Goal: Navigation & Orientation: Understand site structure

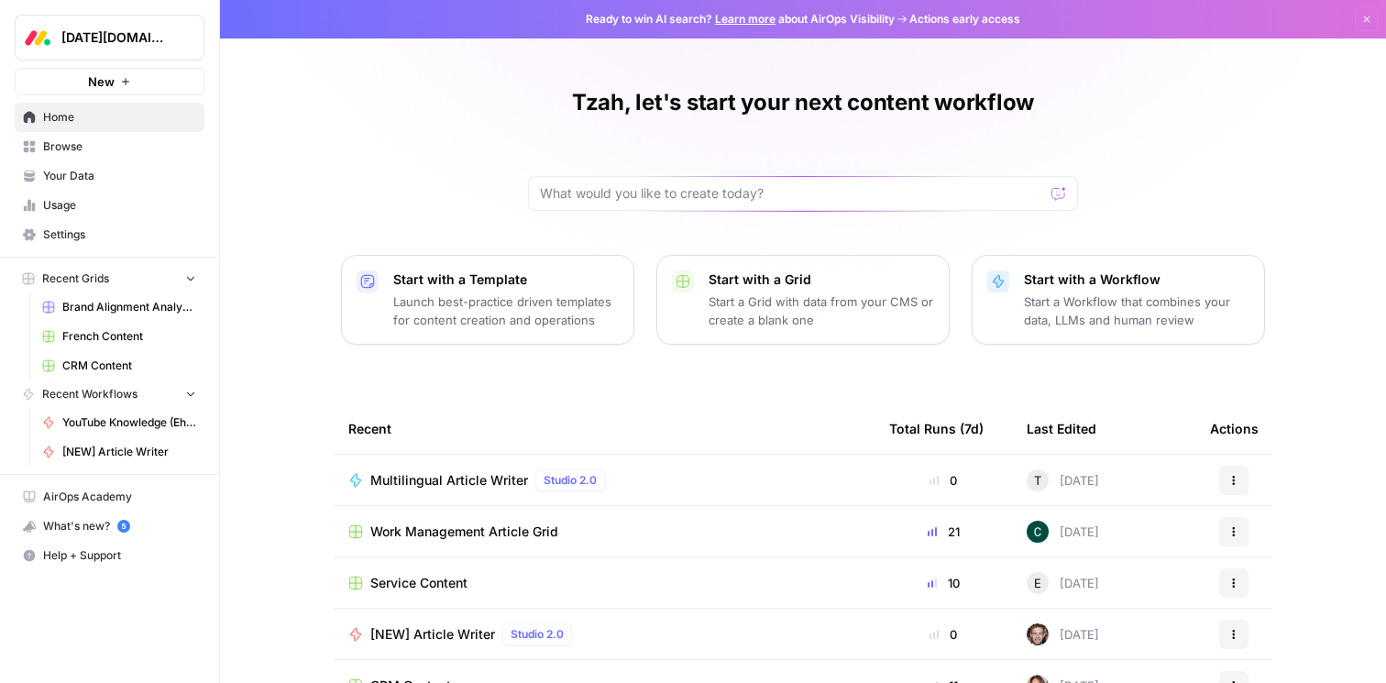
click at [106, 305] on span "Brand Alignment Analyzer" at bounding box center [129, 307] width 134 height 16
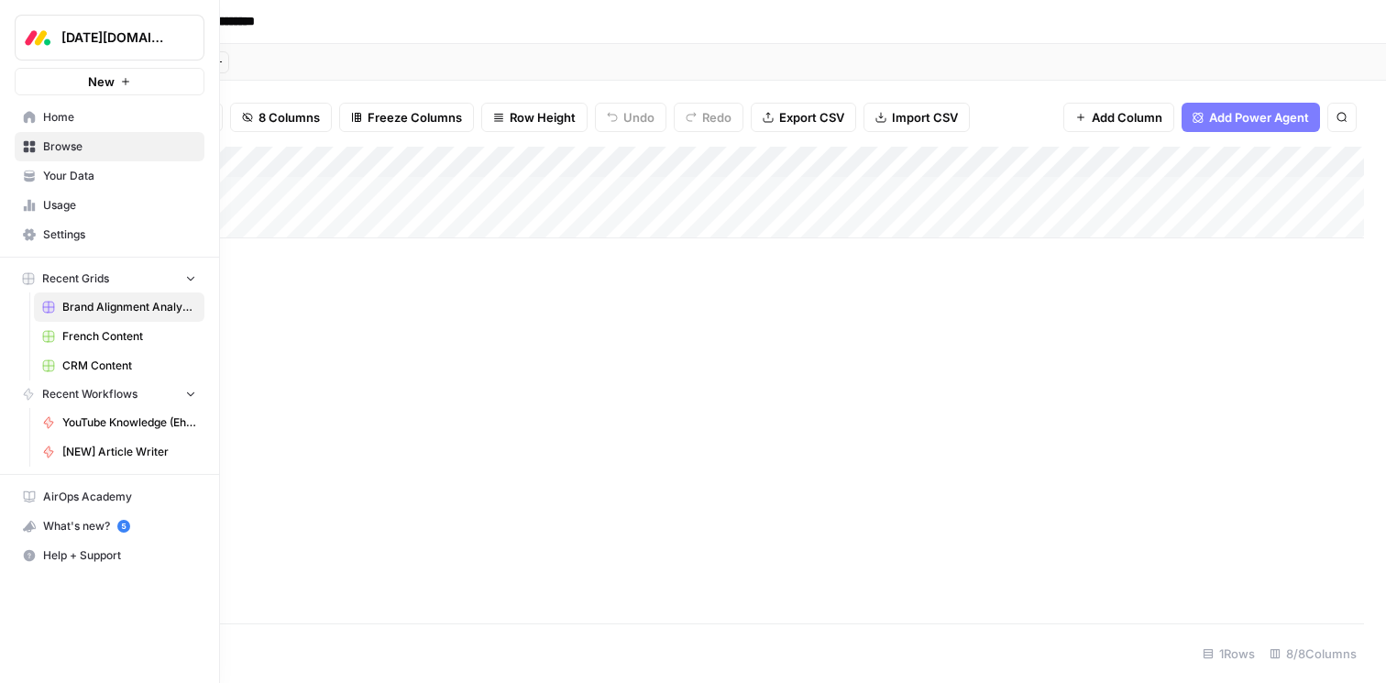
click at [116, 367] on span "CRM Content" at bounding box center [129, 365] width 134 height 16
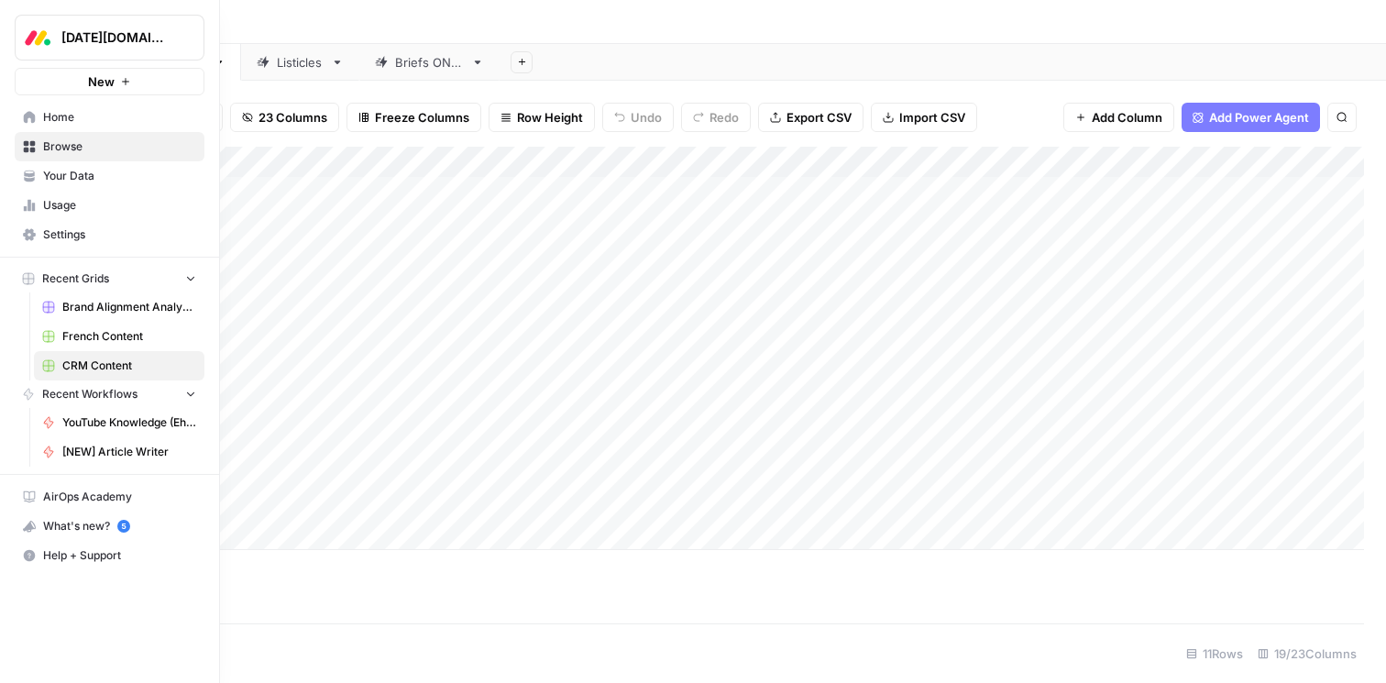
click at [88, 174] on span "Your Data" at bounding box center [119, 176] width 153 height 16
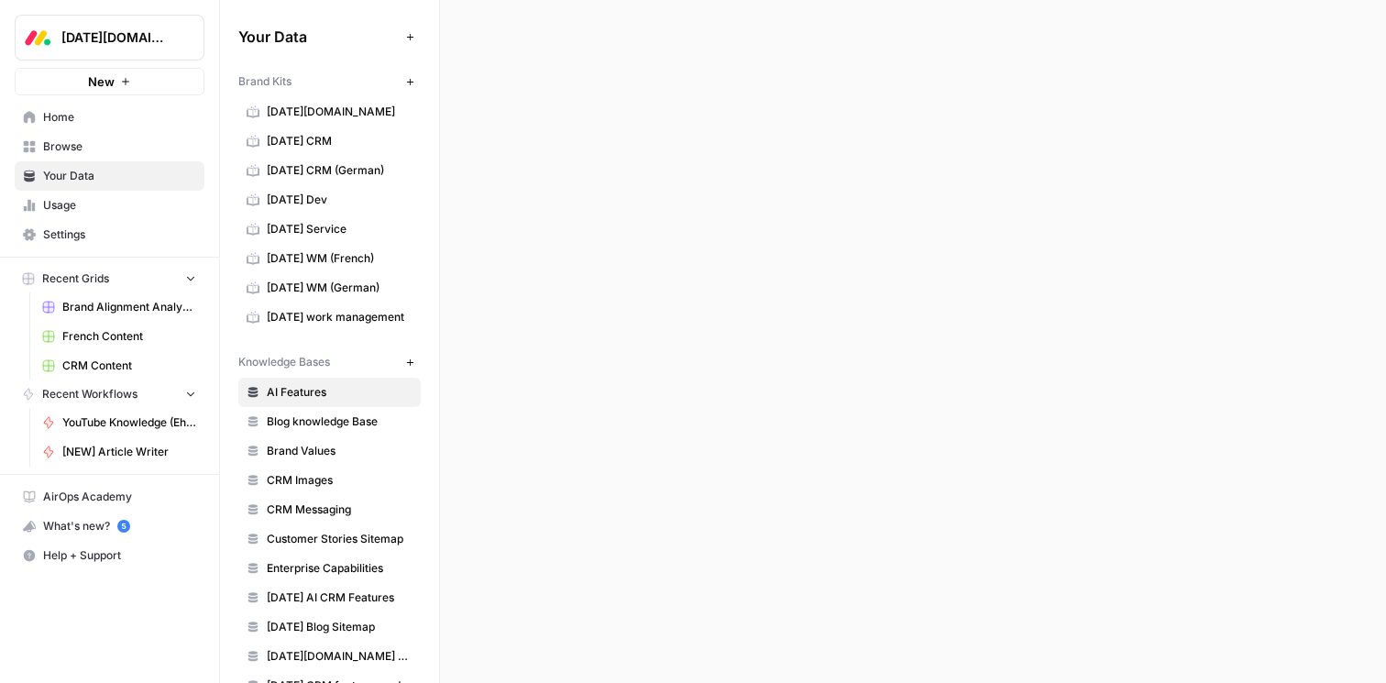
scroll to position [274, 0]
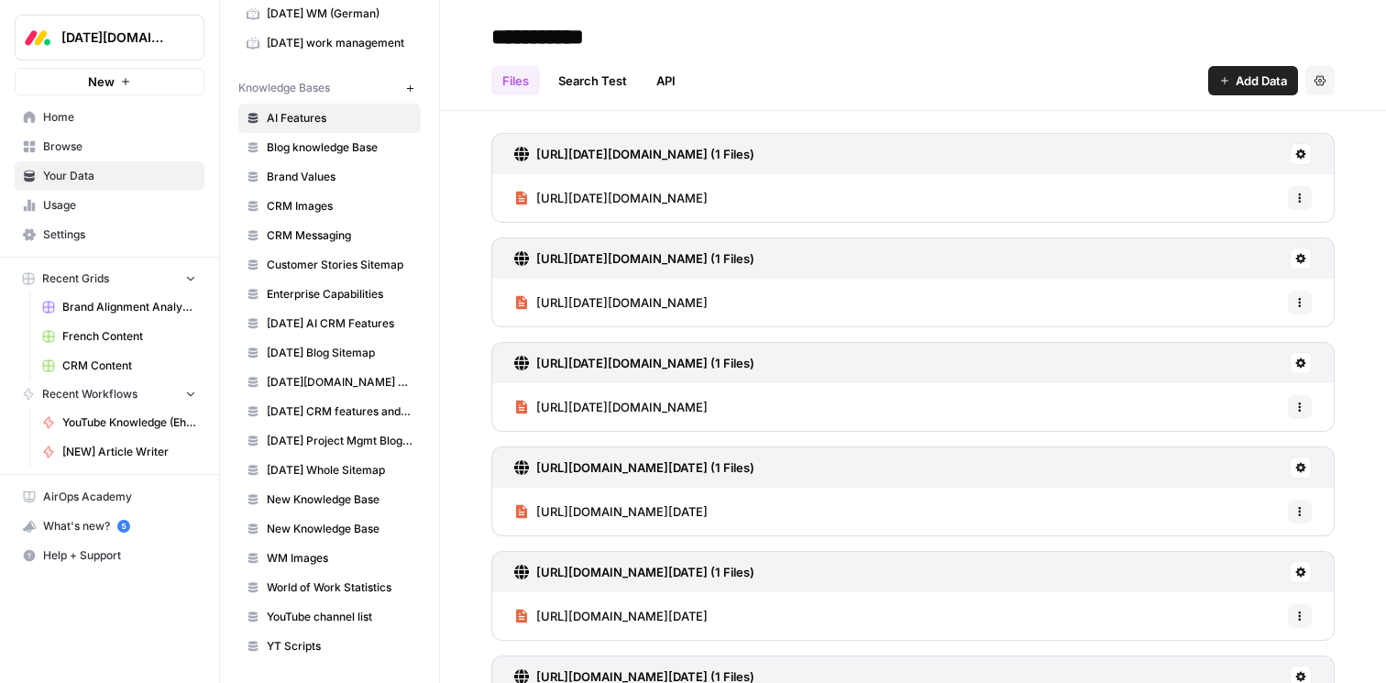
click at [84, 209] on span "Usage" at bounding box center [119, 205] width 153 height 16
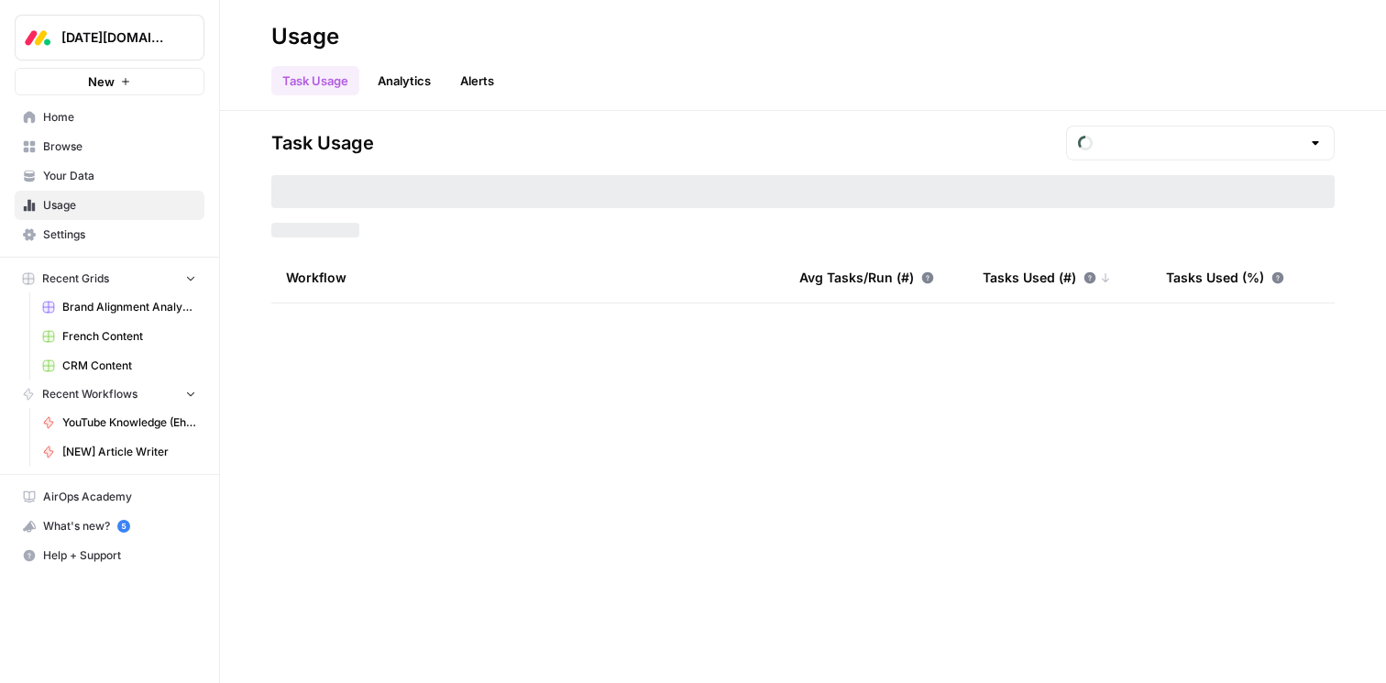
type input "August Tasks"
click at [84, 245] on link "Settings" at bounding box center [110, 234] width 190 height 29
